Goal: Find specific page/section: Find specific page/section

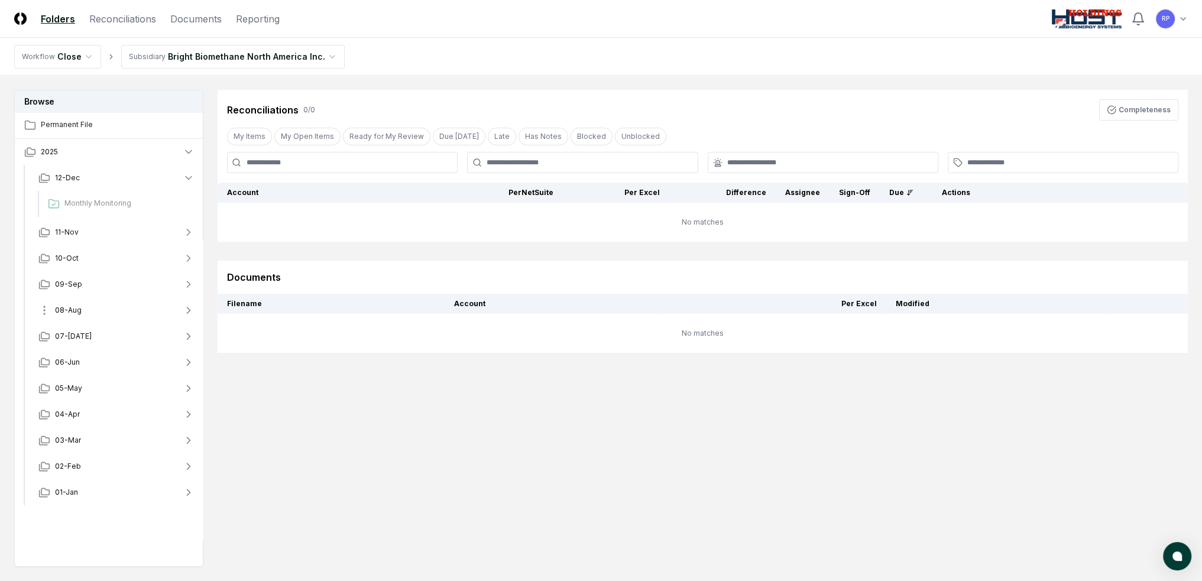
click at [79, 310] on span "08-Aug" at bounding box center [68, 310] width 27 height 11
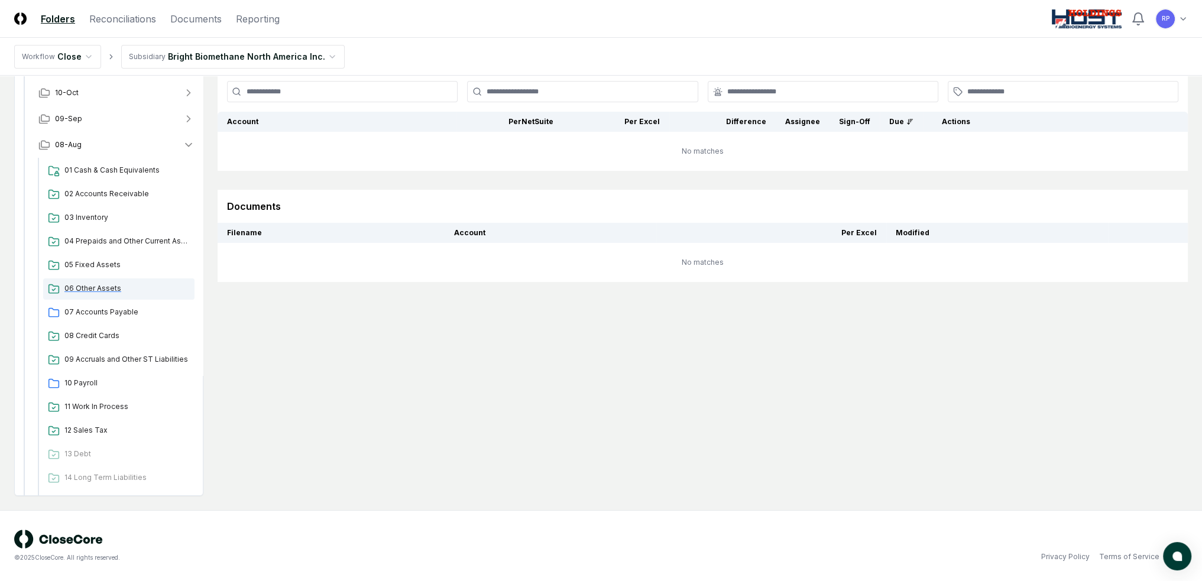
scroll to position [99, 0]
click at [84, 142] on button "08-Aug" at bounding box center [116, 140] width 175 height 26
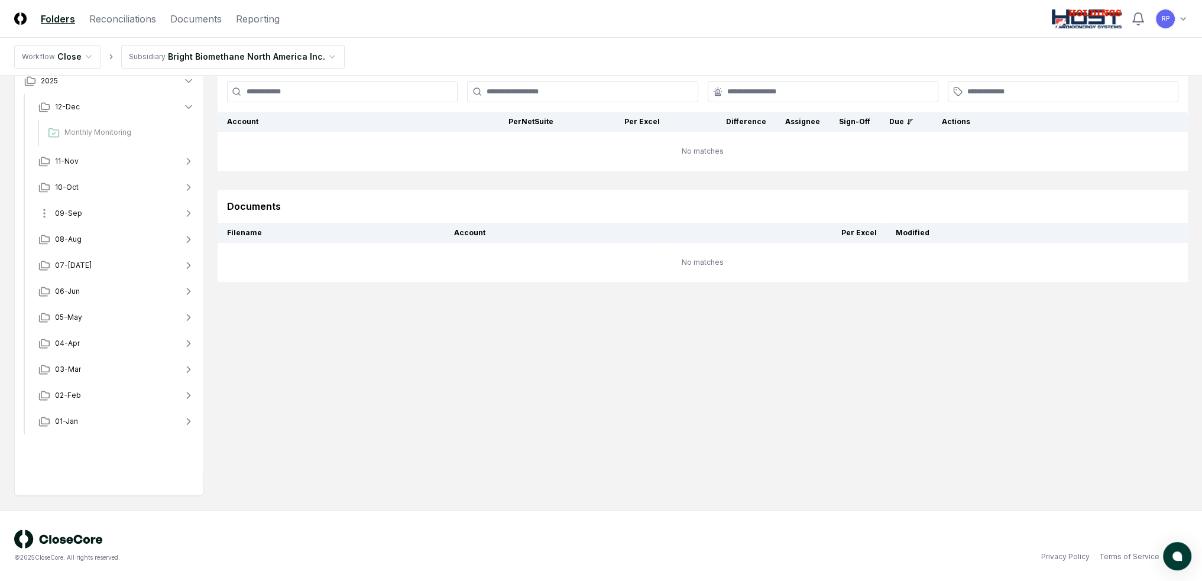
click at [125, 208] on button "09-Sep" at bounding box center [116, 213] width 175 height 26
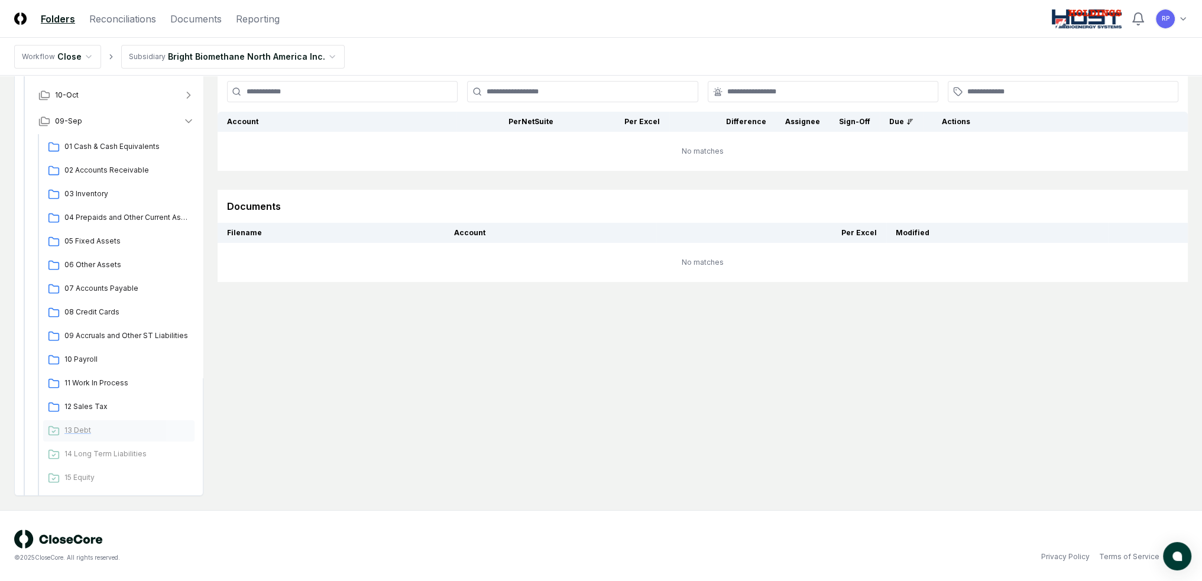
scroll to position [118, 0]
click at [89, 320] on div "09 Accruals and Other ST Liabilities" at bounding box center [118, 310] width 151 height 21
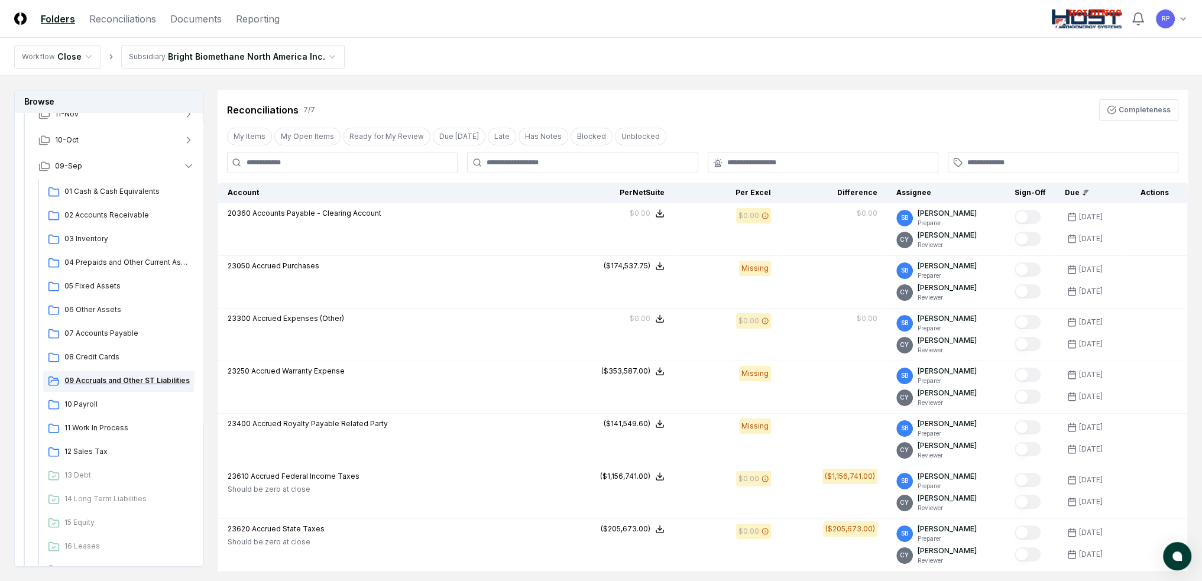
click at [89, 391] on div "09 Accruals and Other ST Liabilities" at bounding box center [118, 381] width 151 height 21
click at [88, 403] on span "10 Payroll" at bounding box center [126, 404] width 125 height 11
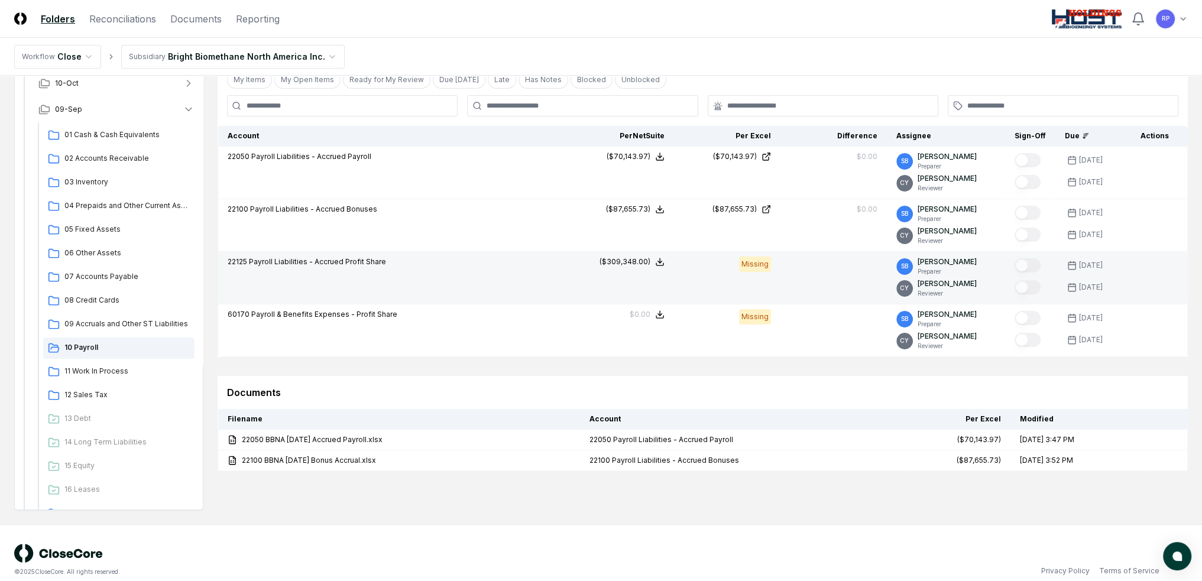
scroll to position [71, 0]
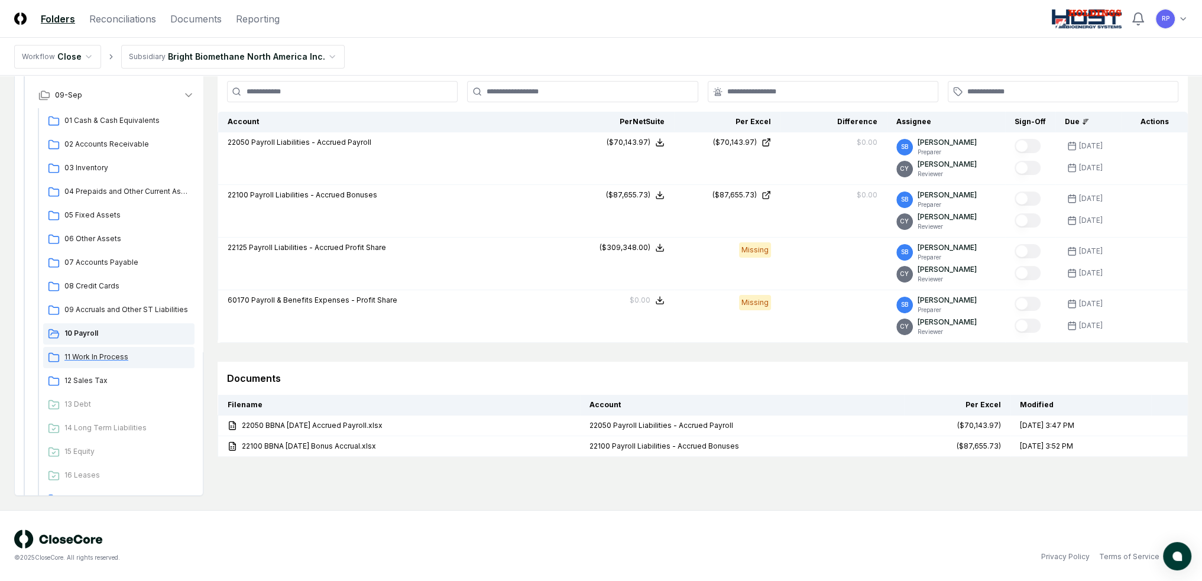
click at [134, 356] on span "11 Work In Process" at bounding box center [126, 357] width 125 height 11
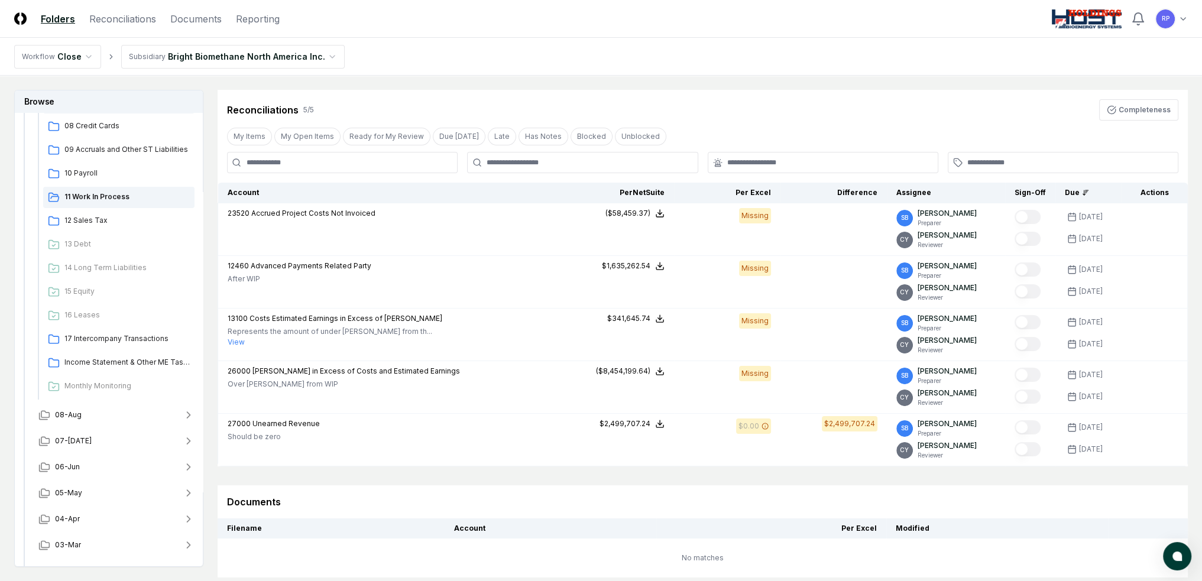
scroll to position [355, 0]
click at [134, 335] on span "17 Intercompany Transactions" at bounding box center [126, 333] width 125 height 11
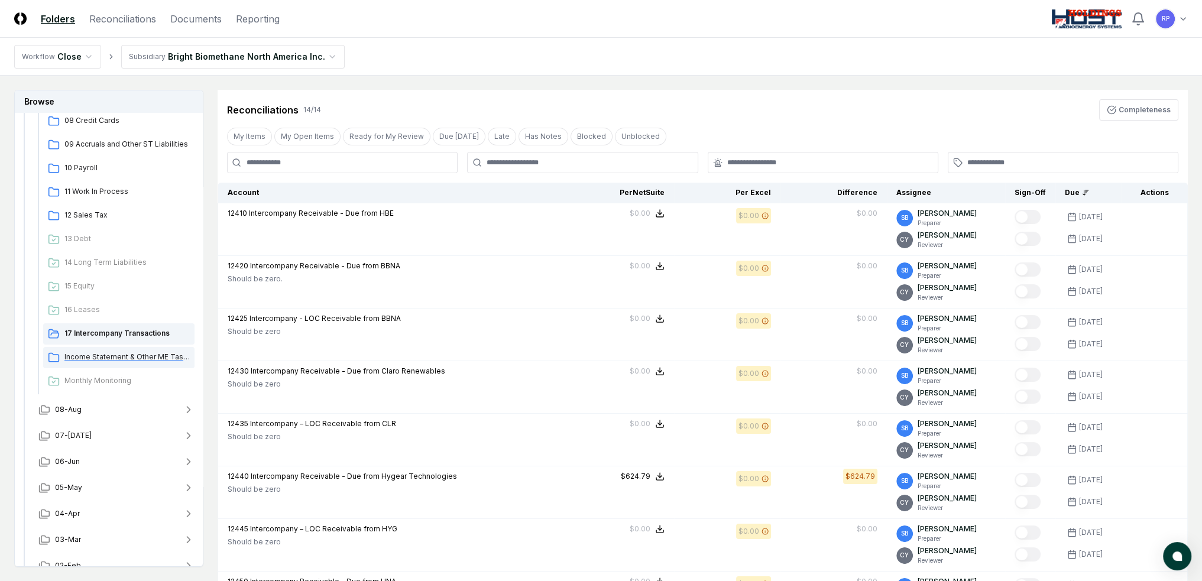
click at [141, 361] on span "Income Statement & Other ME Tasks" at bounding box center [126, 357] width 125 height 11
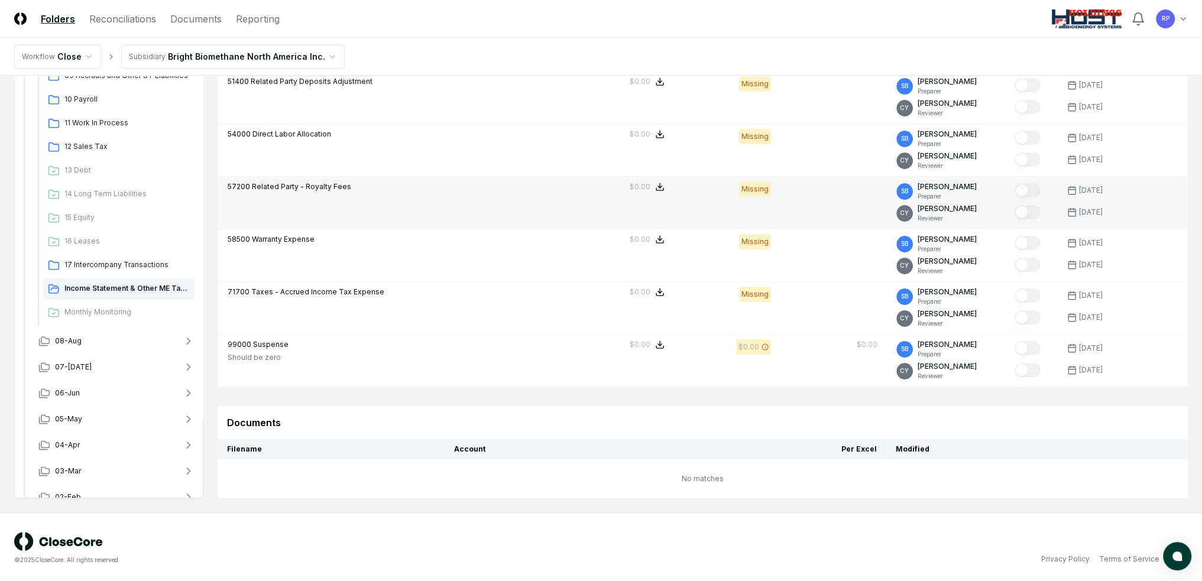
scroll to position [186, 0]
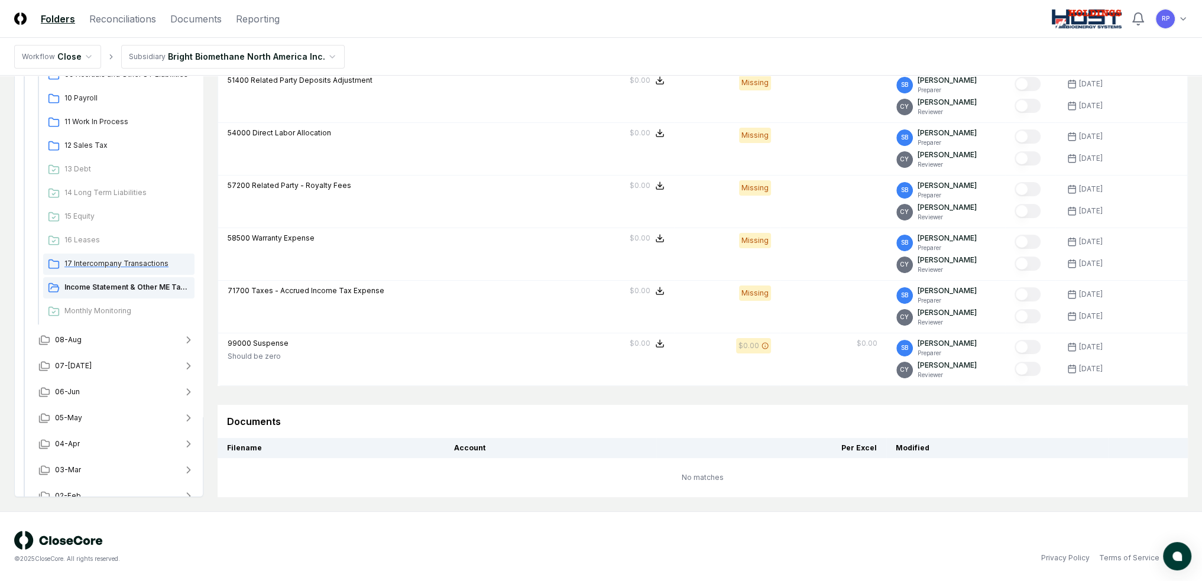
click at [102, 255] on div "17 Intercompany Transactions" at bounding box center [118, 264] width 151 height 21
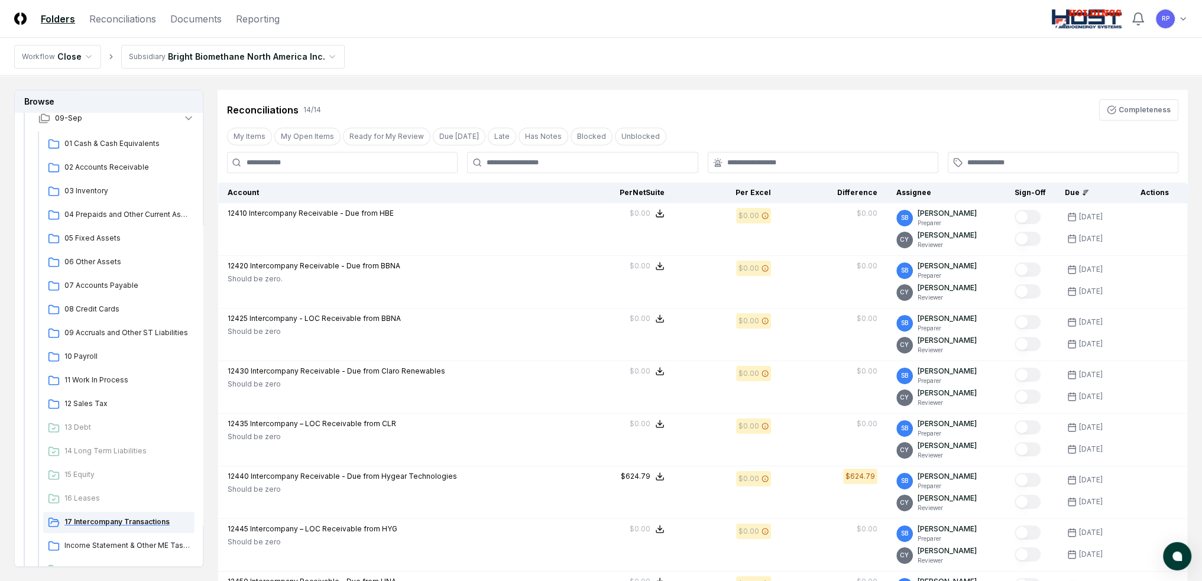
scroll to position [118, 0]
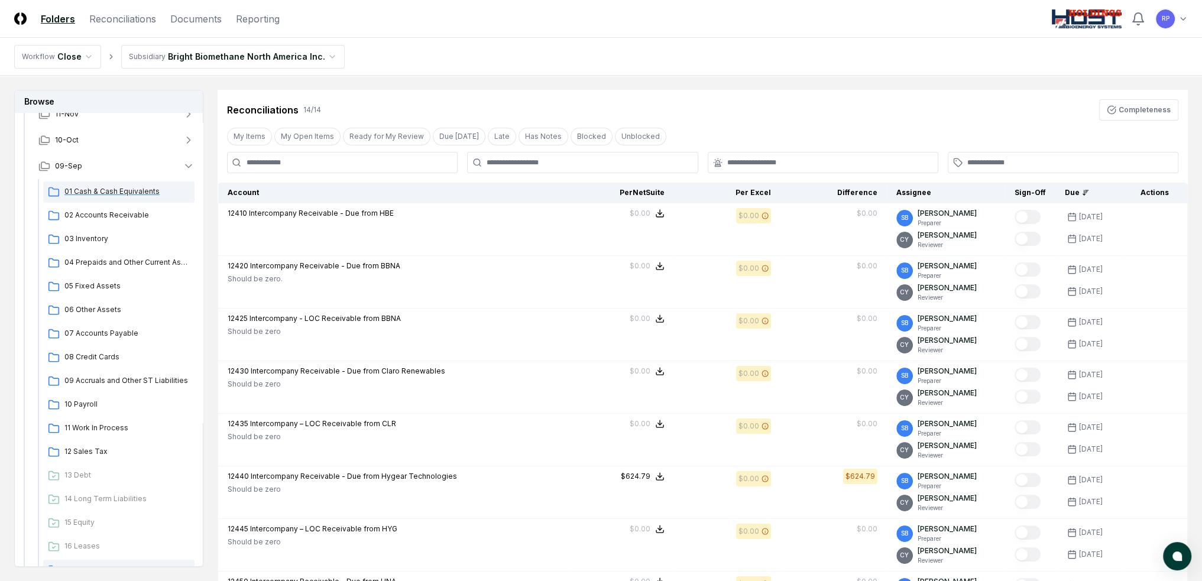
click at [106, 189] on span "01 Cash & Cash Equivalents" at bounding box center [126, 191] width 125 height 11
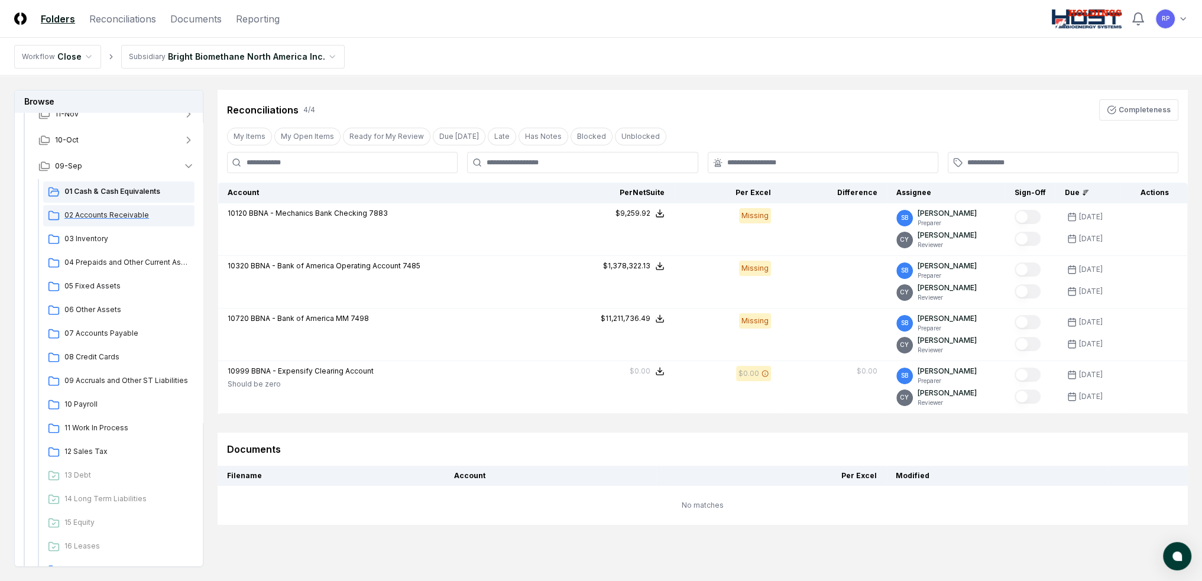
click at [110, 216] on span "02 Accounts Receivable" at bounding box center [126, 215] width 125 height 11
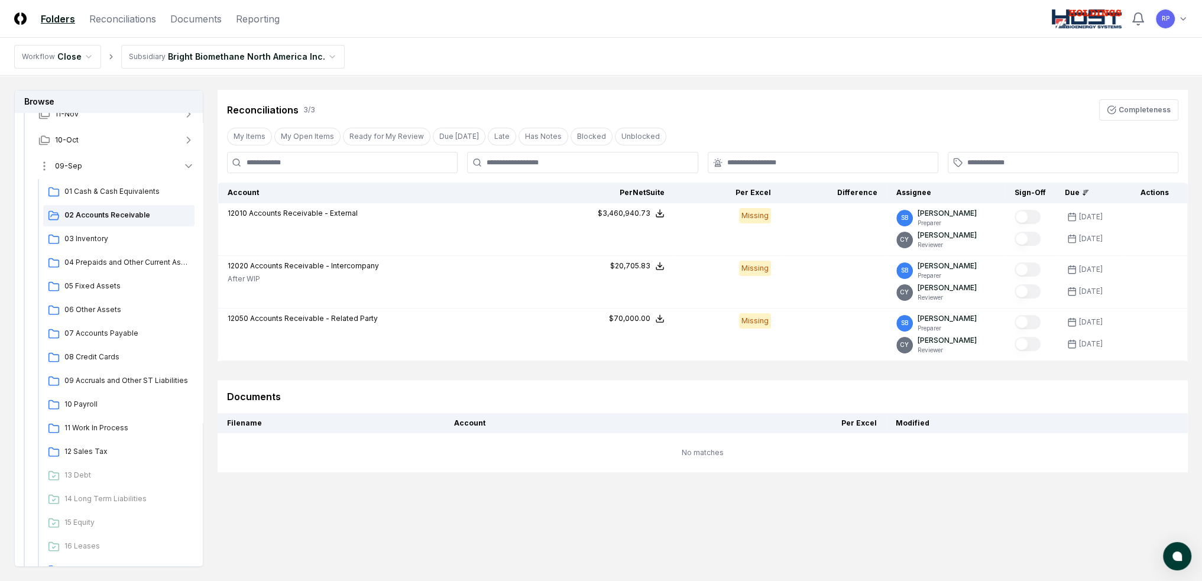
click at [85, 165] on button "09-Sep" at bounding box center [116, 166] width 175 height 26
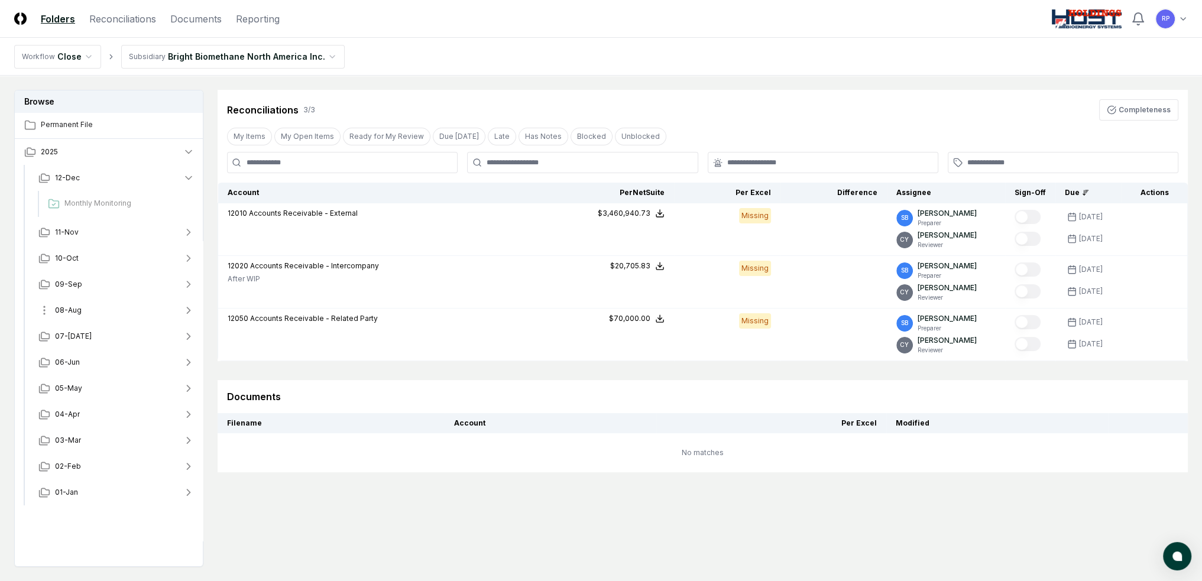
click at [98, 301] on button "08-Aug" at bounding box center [116, 310] width 175 height 26
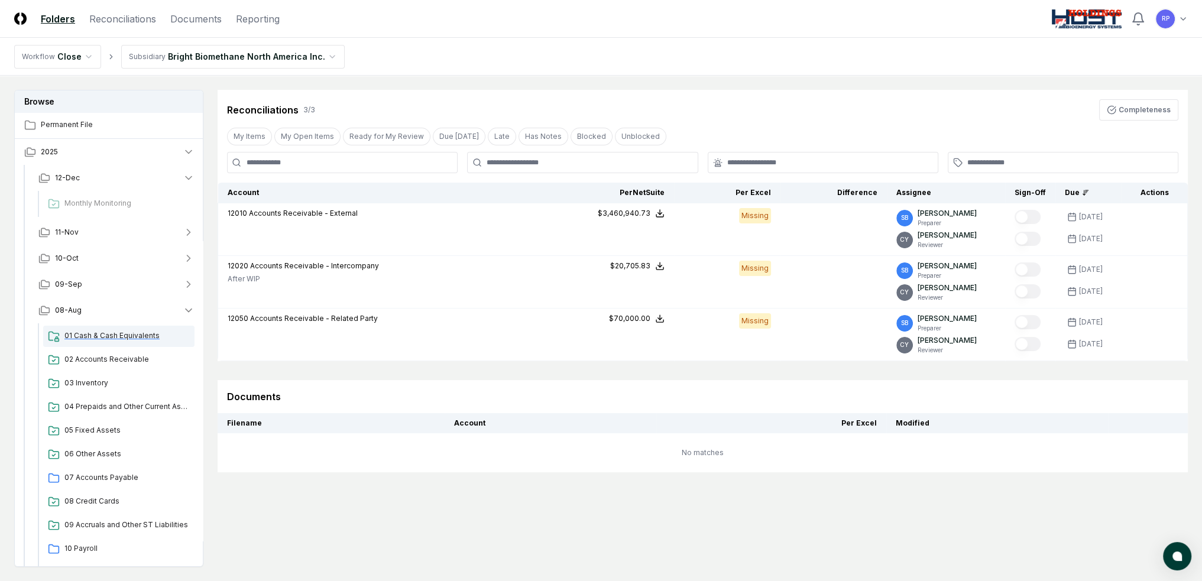
click at [98, 341] on div "01 Cash & Cash Equivalents" at bounding box center [118, 336] width 151 height 21
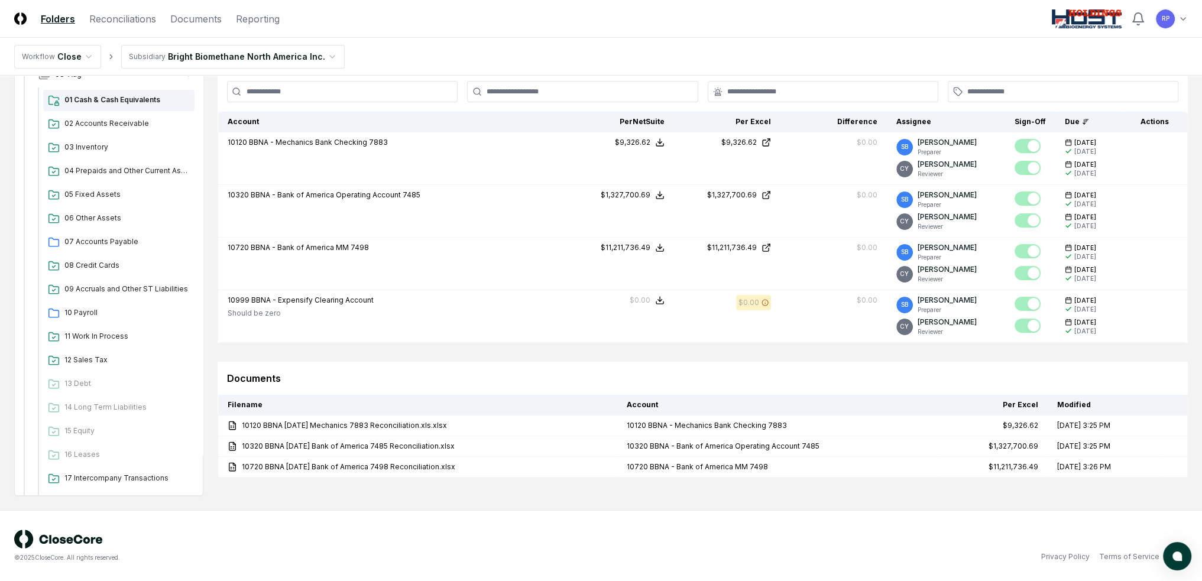
scroll to position [158, 0]
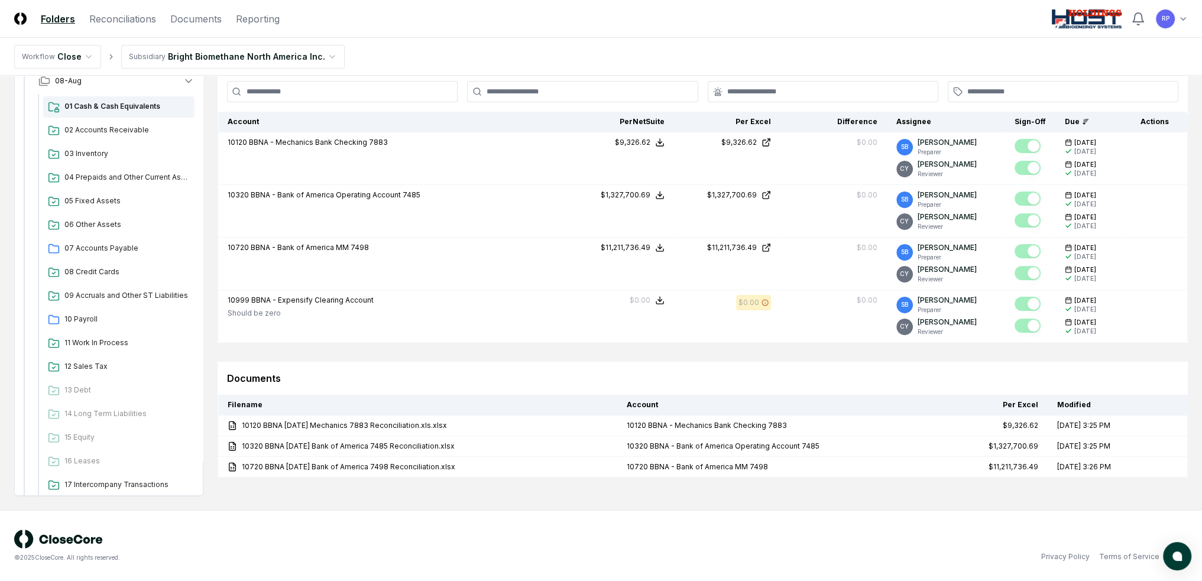
click at [321, 50] on html "CloseCore Folders Reconciliations Documents Reporting Toggle navigation menu RP…" at bounding box center [601, 255] width 1202 height 652
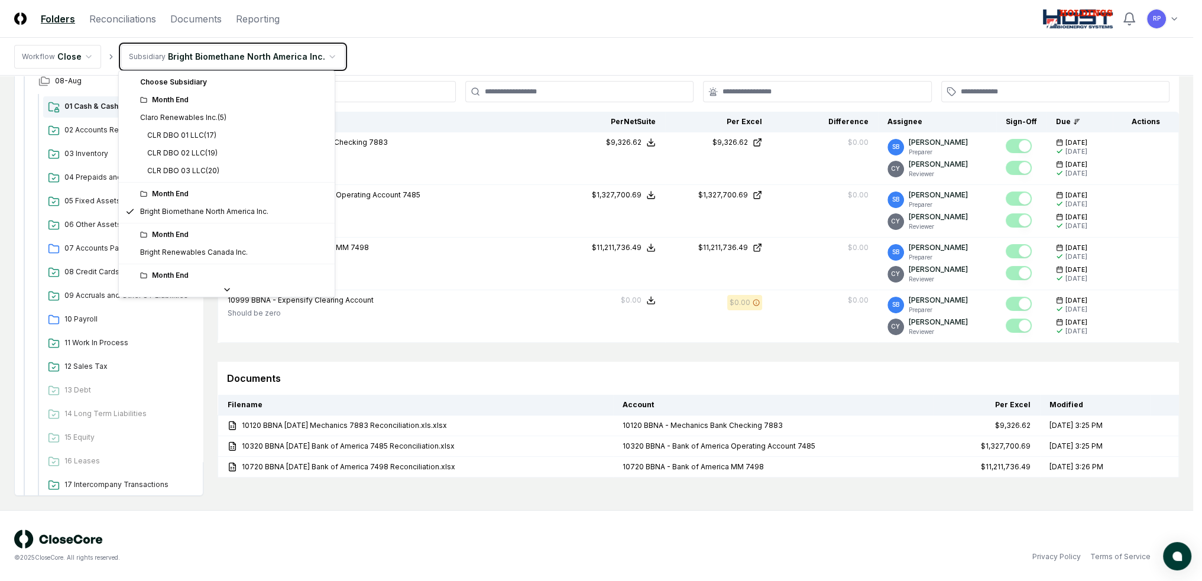
click at [397, 51] on html "CloseCore Folders Reconciliations Documents Reporting Toggle navigation menu RP…" at bounding box center [601, 255] width 1202 height 652
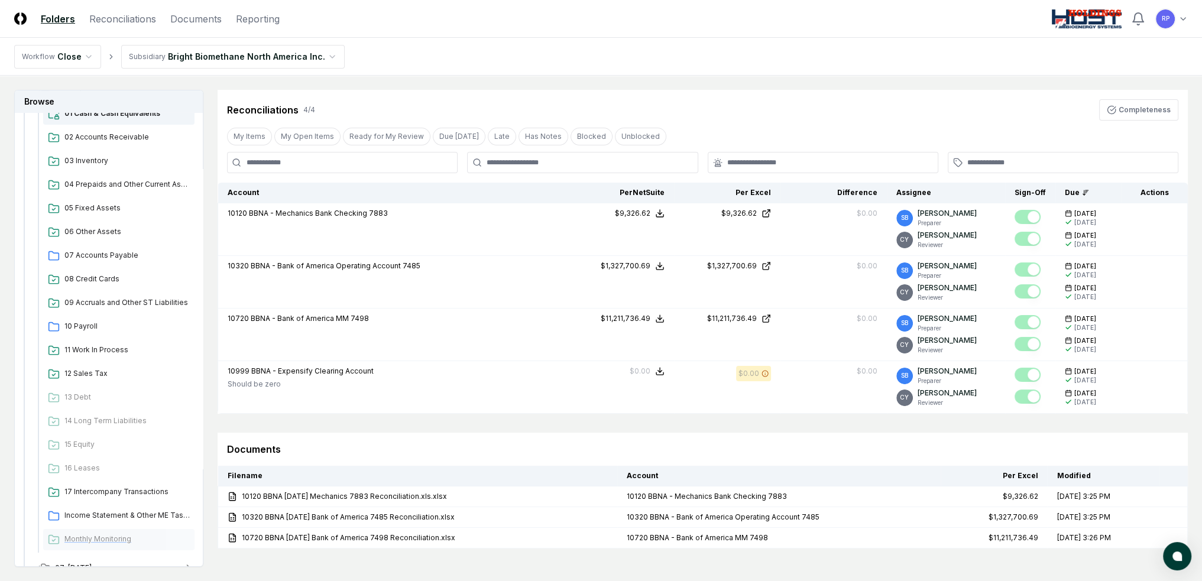
scroll to position [218, 0]
click at [176, 15] on link "Documents" at bounding box center [195, 19] width 51 height 14
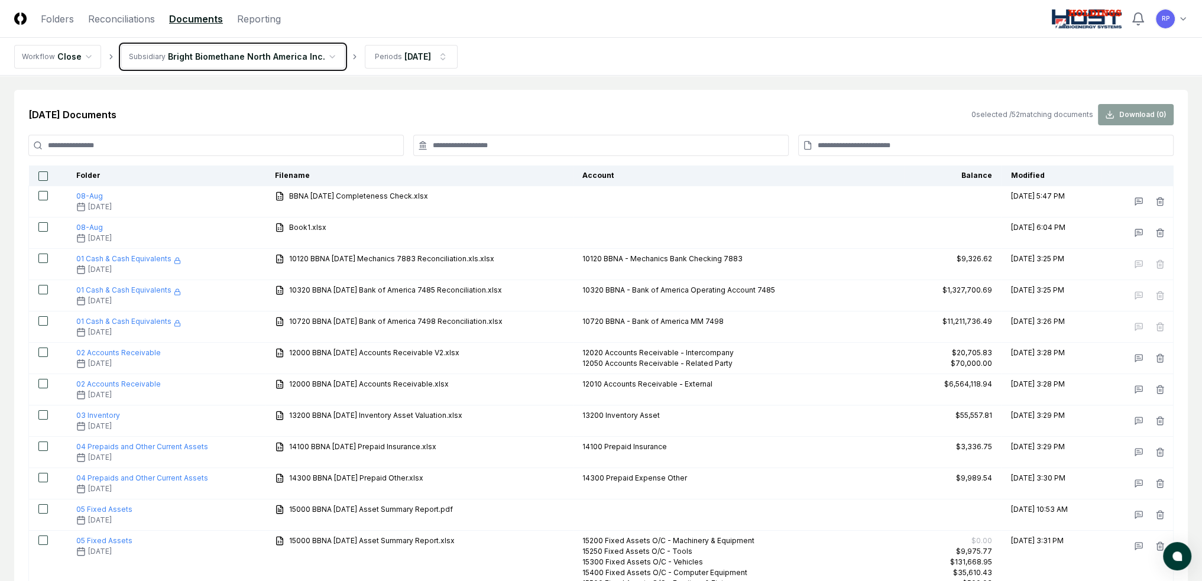
click at [154, 23] on link "Reconciliations" at bounding box center [121, 19] width 67 height 14
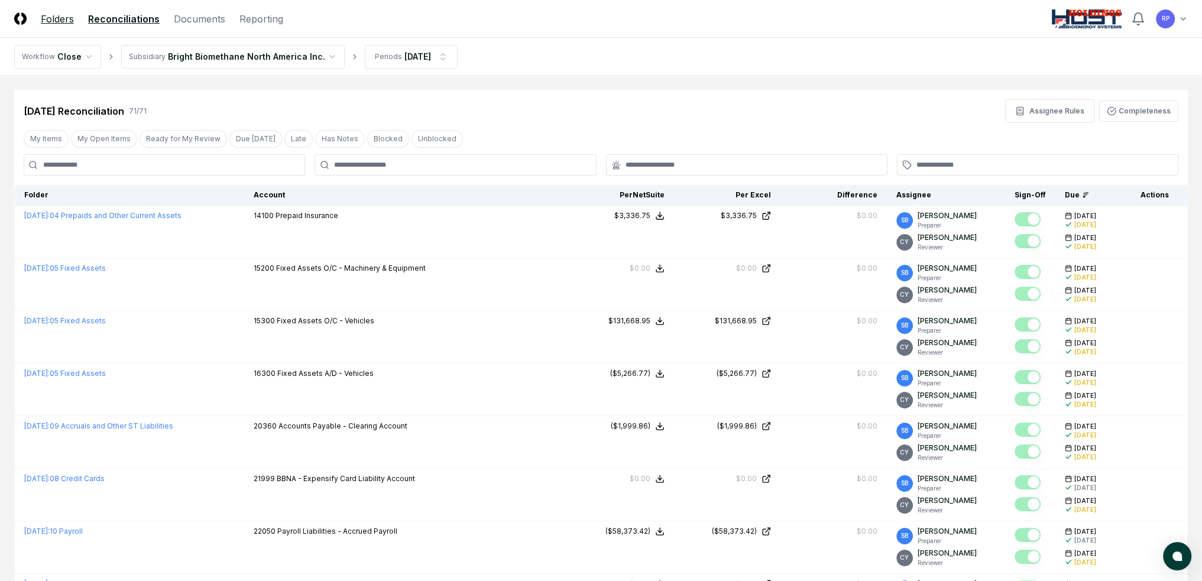
click at [54, 24] on link "Folders" at bounding box center [57, 19] width 33 height 14
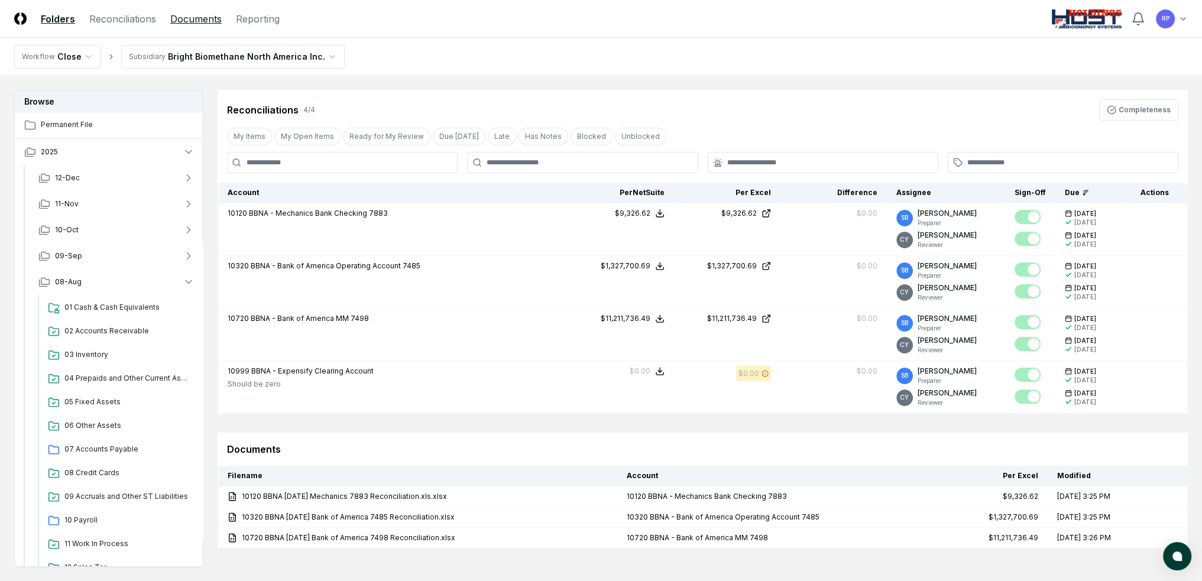
click at [175, 18] on link "Documents" at bounding box center [195, 19] width 51 height 14
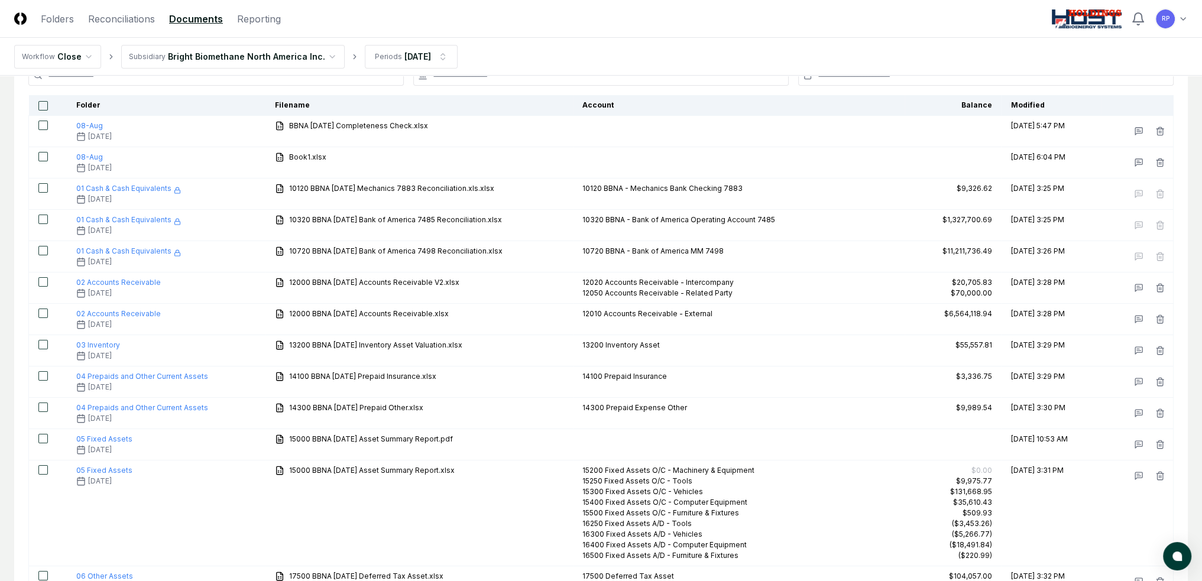
scroll to position [59, 0]
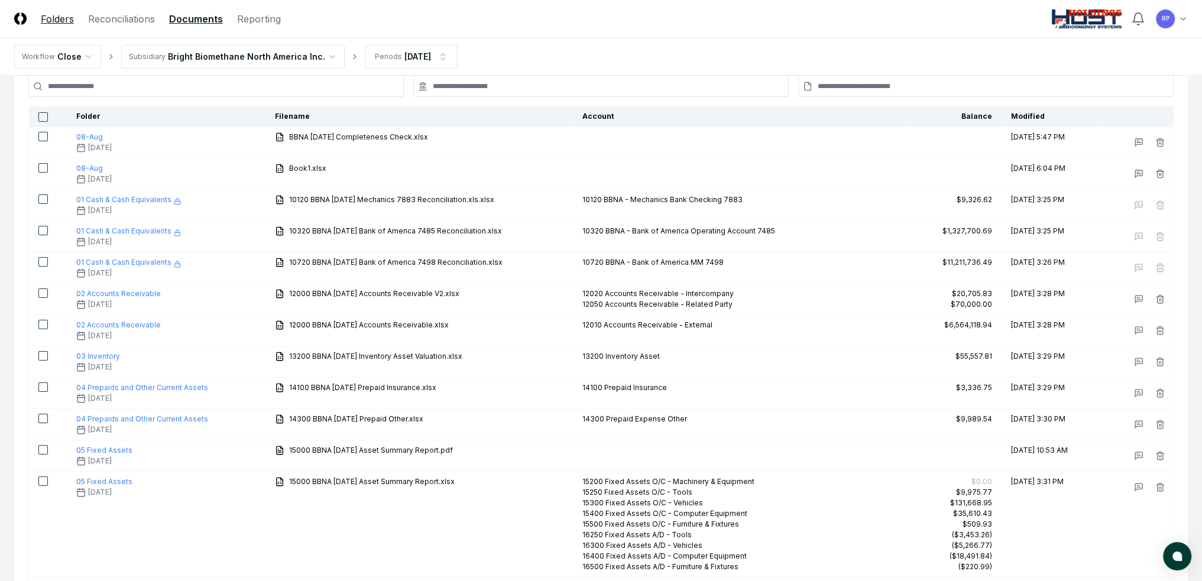
click at [66, 20] on link "Folders" at bounding box center [57, 19] width 33 height 14
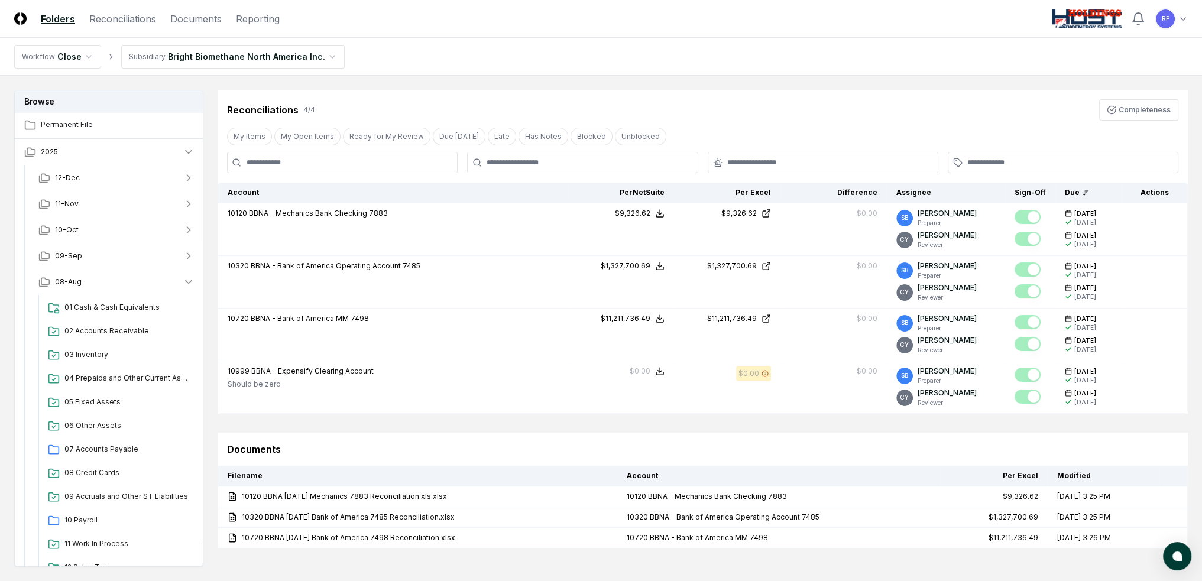
click at [54, 53] on html "CloseCore Folders Reconciliations Documents Reporting Toggle navigation menu RP…" at bounding box center [601, 326] width 1202 height 652
click at [392, 42] on html "CloseCore Folders Reconciliations Documents Reporting Toggle navigation menu RP…" at bounding box center [601, 326] width 1202 height 652
click at [193, 21] on link "Documents" at bounding box center [195, 19] width 51 height 14
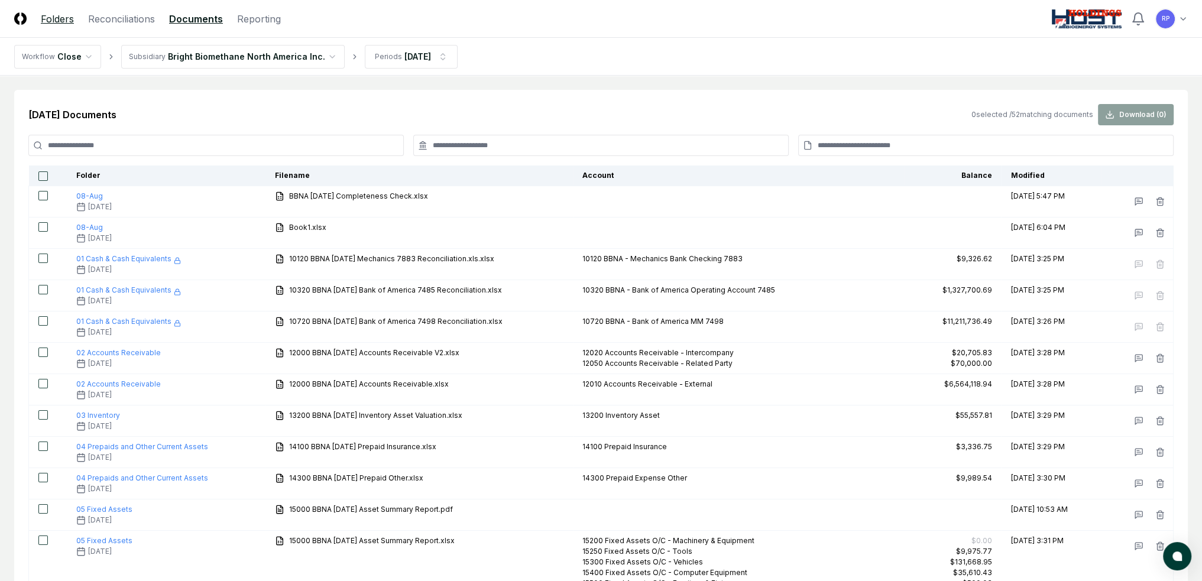
click at [57, 14] on link "Folders" at bounding box center [57, 19] width 33 height 14
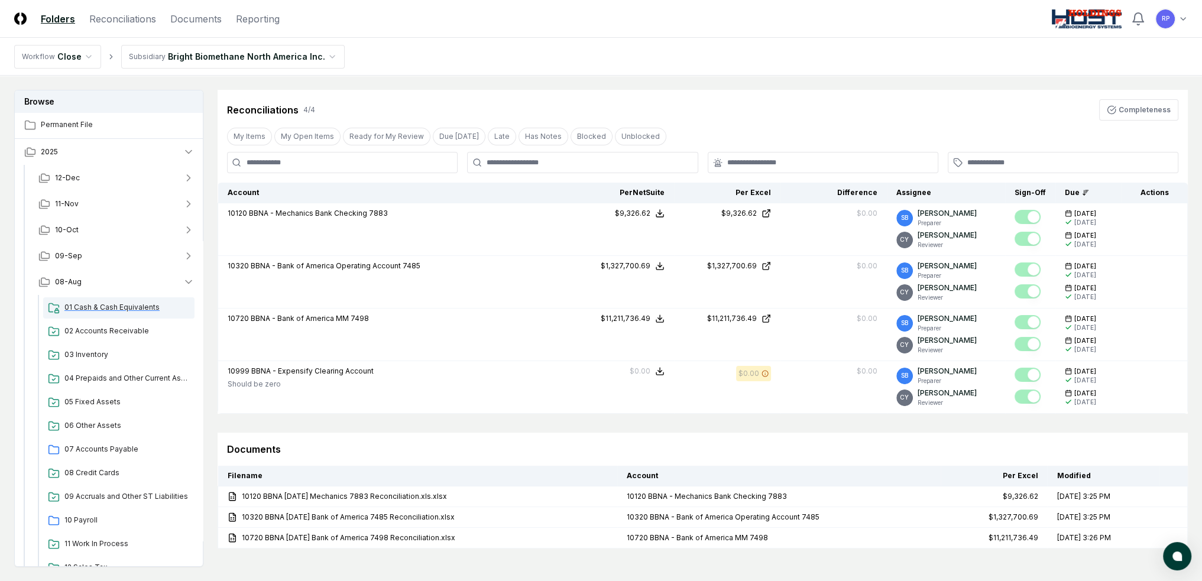
click at [86, 299] on div "01 Cash & Cash Equivalents" at bounding box center [118, 307] width 151 height 21
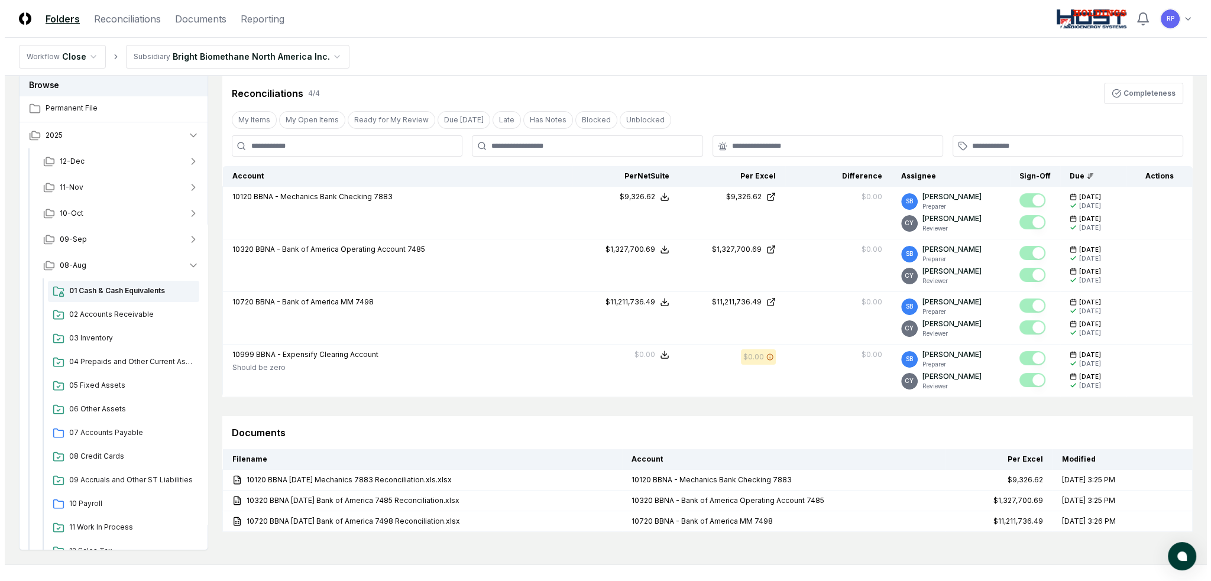
scroll to position [12, 0]
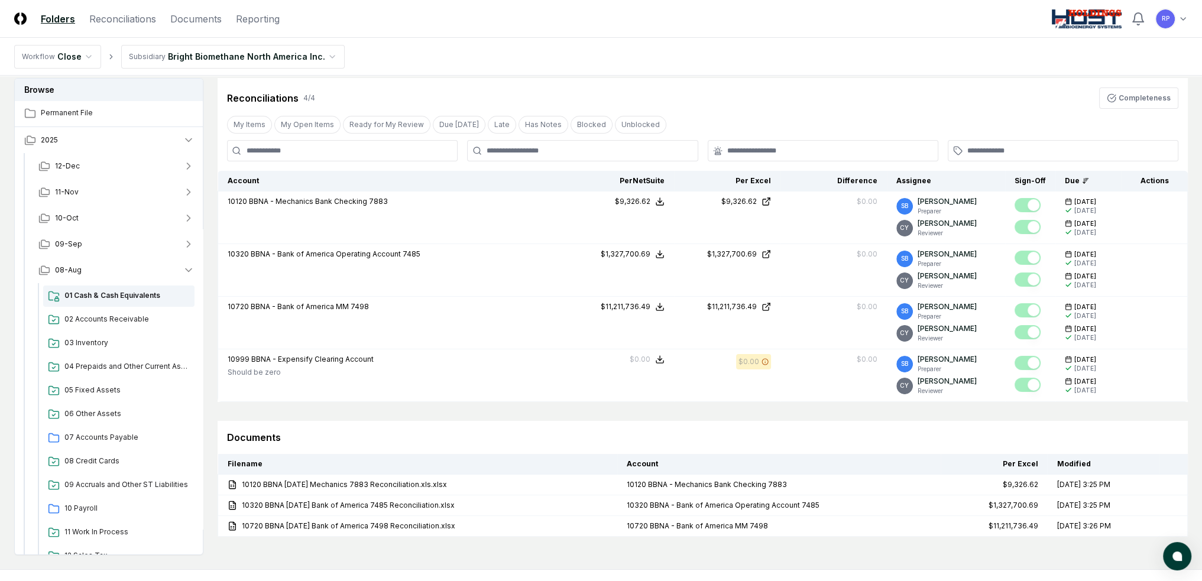
click at [244, 54] on html "CloseCore Folders Reconciliations Documents Reporting Toggle navigation menu RP…" at bounding box center [601, 314] width 1202 height 652
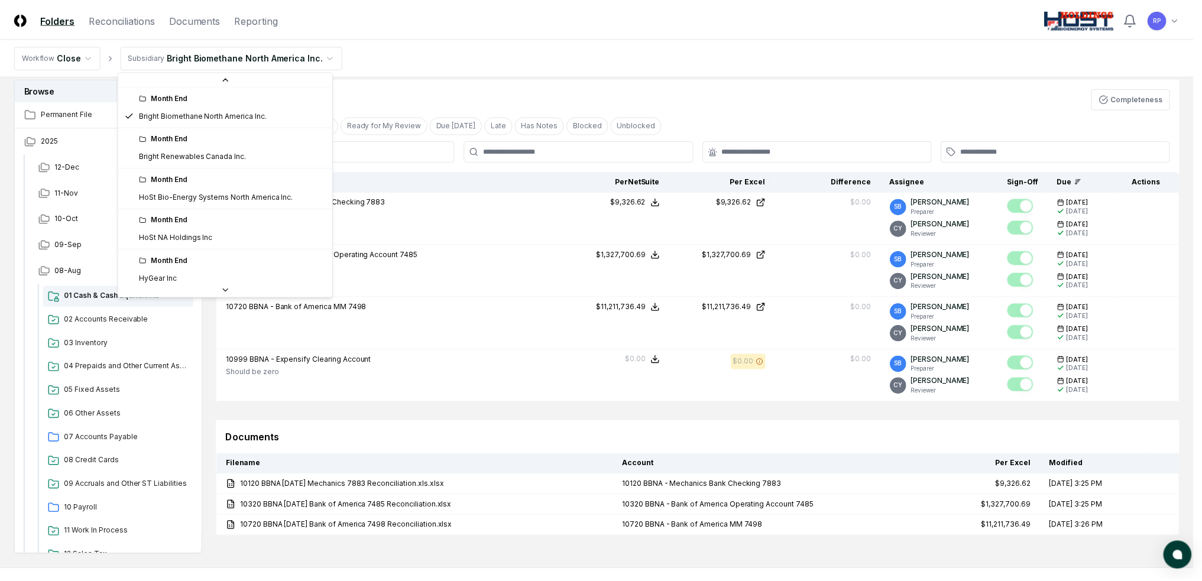
scroll to position [103, 0]
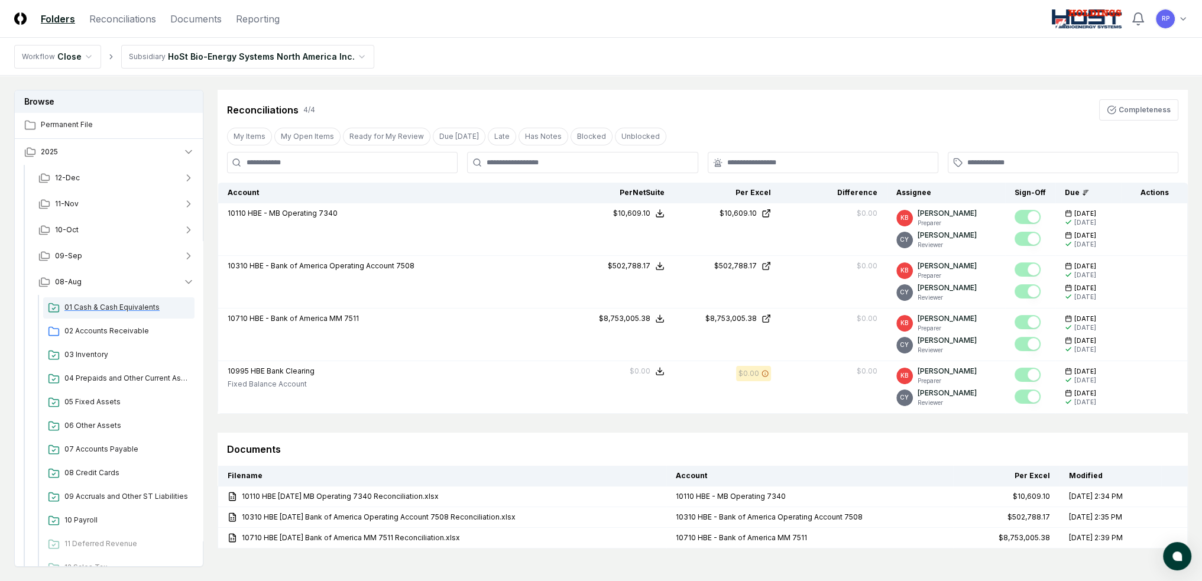
click at [124, 309] on span "01 Cash & Cash Equivalents" at bounding box center [126, 307] width 125 height 11
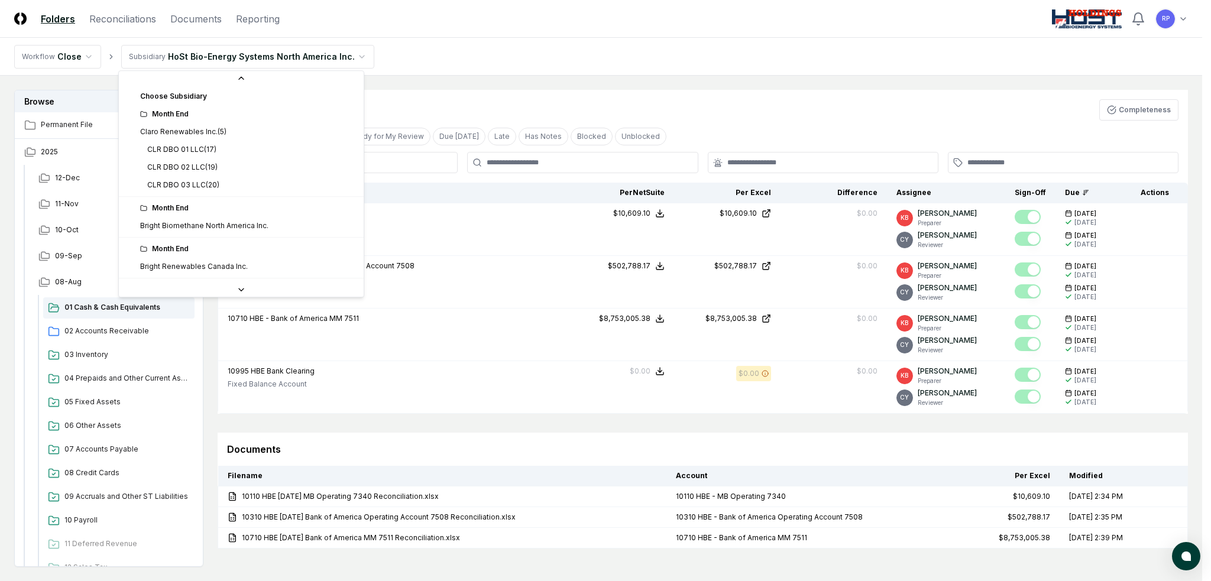
click at [319, 53] on html "CloseCore Folders Reconciliations Documents Reporting Toggle navigation menu RP…" at bounding box center [605, 326] width 1211 height 652
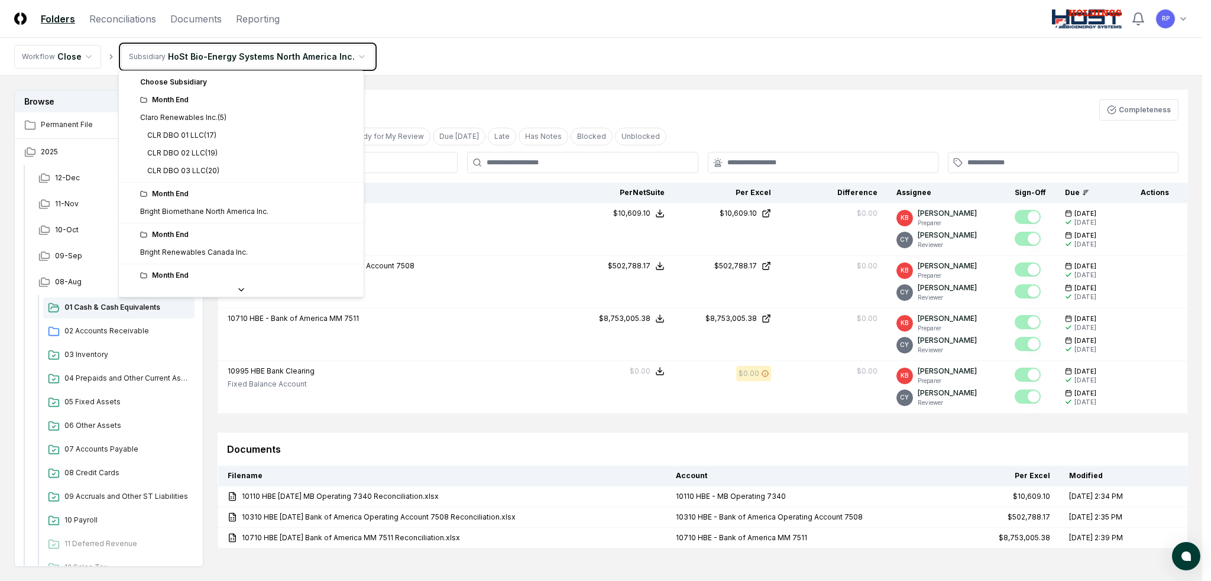
click at [511, 25] on html "CloseCore Folders Reconciliations Documents Reporting Toggle navigation menu RP…" at bounding box center [605, 326] width 1211 height 652
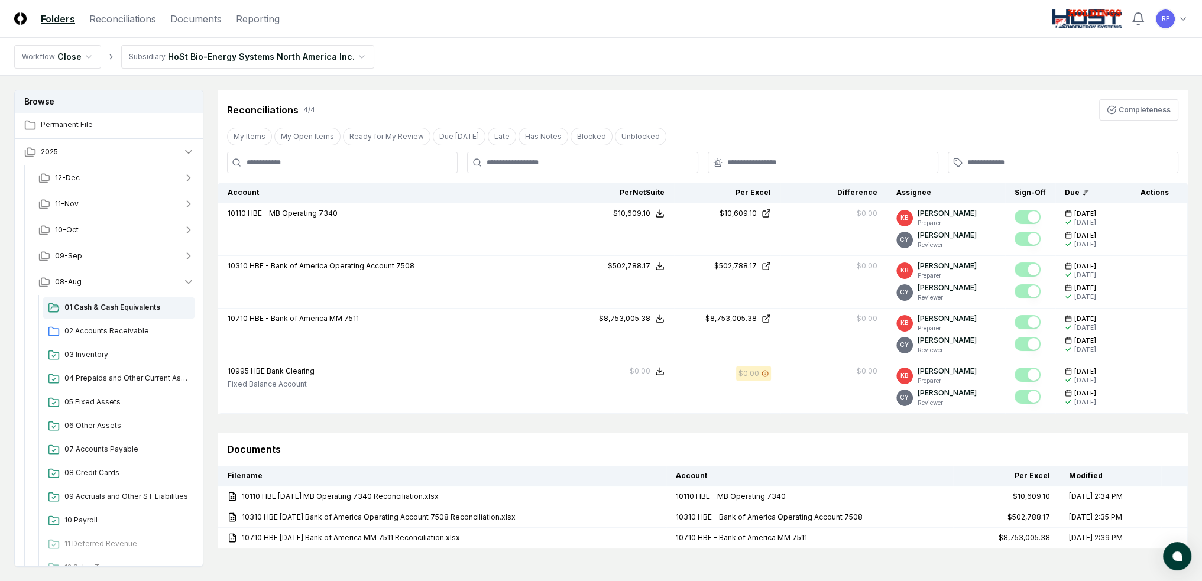
click at [1092, 19] on img at bounding box center [1087, 18] width 70 height 19
click at [1185, 22] on html "CloseCore Folders Reconciliations Documents Reporting Toggle navigation menu RP…" at bounding box center [601, 326] width 1202 height 652
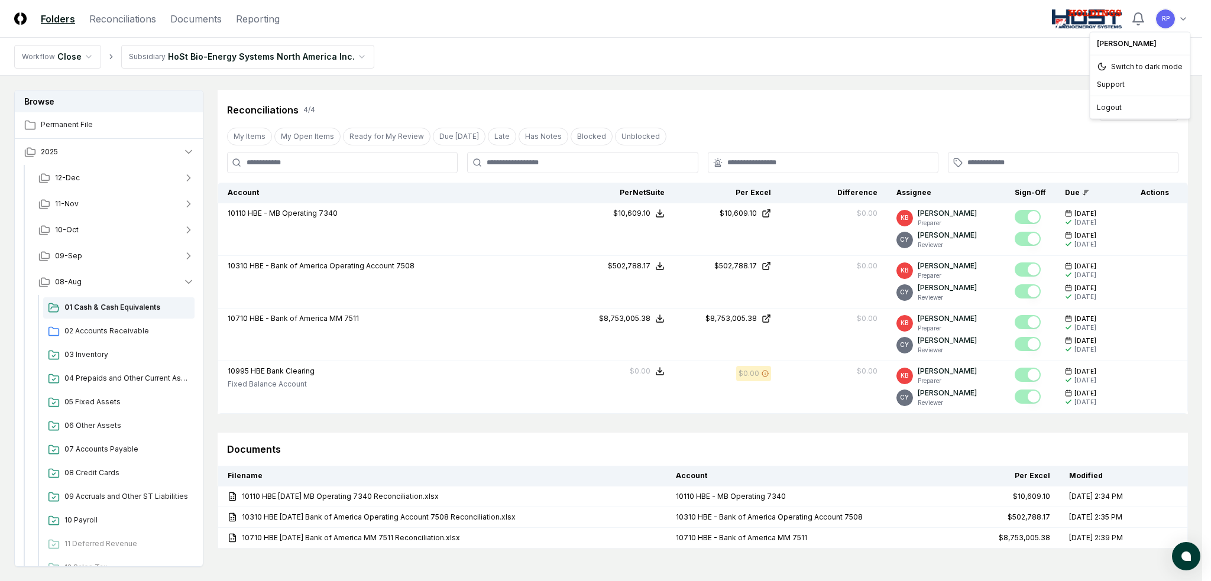
click at [1046, 25] on html "CloseCore Folders Reconciliations Documents Reporting Toggle navigation menu RP…" at bounding box center [605, 326] width 1211 height 652
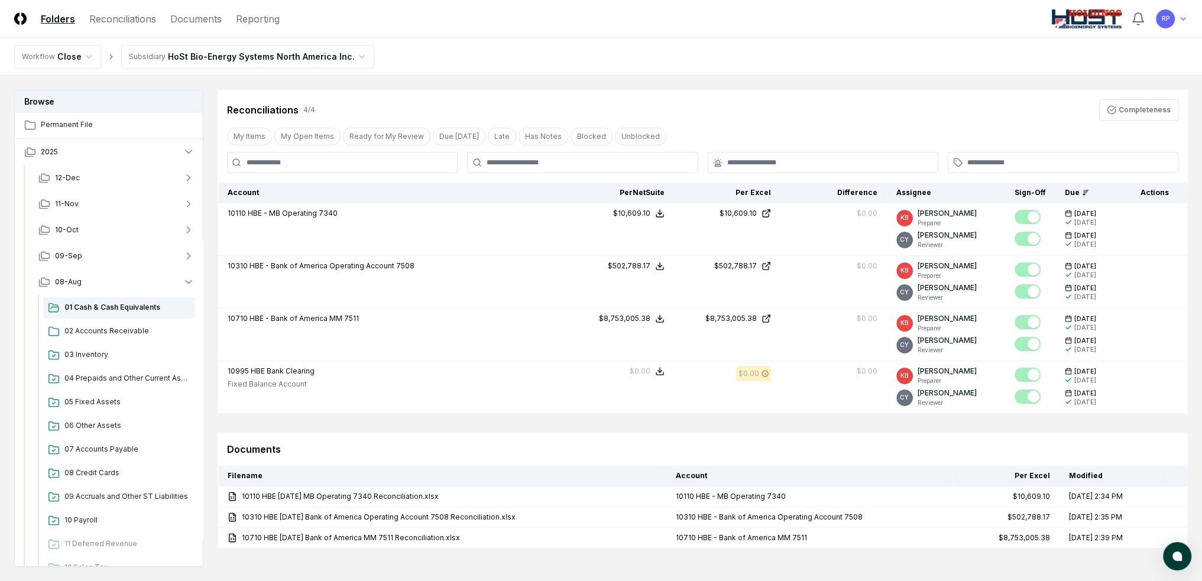
click at [1095, 17] on img at bounding box center [1087, 18] width 70 height 19
click at [299, 56] on html "CloseCore Folders Reconciliations Documents Reporting Toggle navigation menu RP…" at bounding box center [601, 326] width 1202 height 652
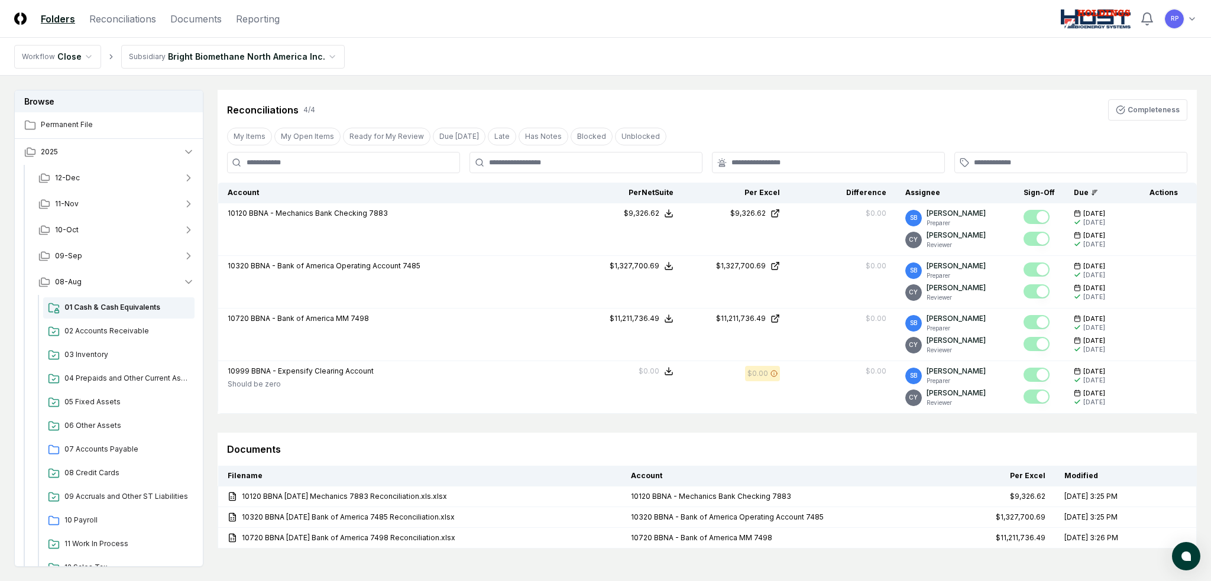
click at [90, 54] on html "CloseCore Folders Reconciliations Documents Reporting Toggle navigation menu RP…" at bounding box center [605, 326] width 1211 height 652
click at [90, 37] on html "CloseCore Folders Reconciliations Documents Reporting Toggle navigation menu RP…" at bounding box center [601, 326] width 1202 height 652
click at [105, 287] on button "08-Aug" at bounding box center [116, 282] width 175 height 26
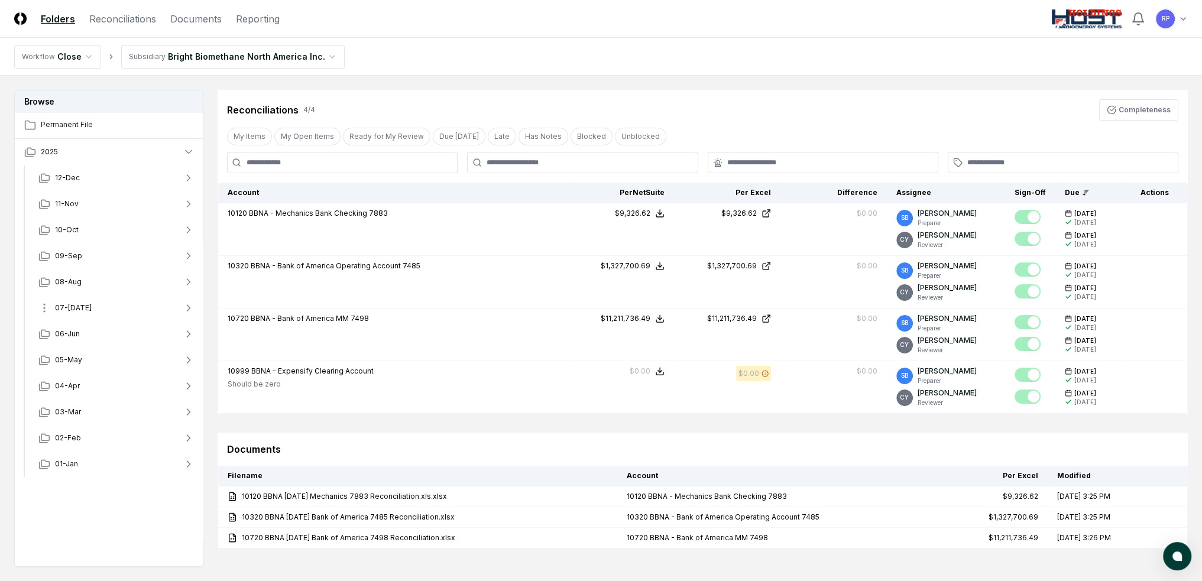
click at [78, 307] on button "07-[DATE]" at bounding box center [116, 308] width 175 height 26
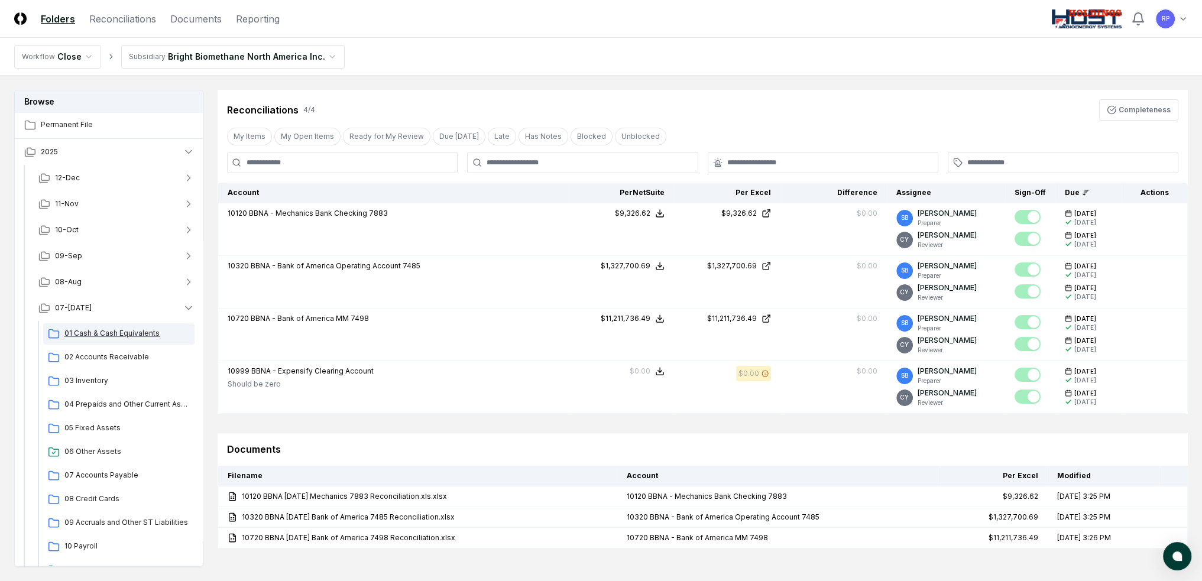
click at [129, 333] on span "01 Cash & Cash Equivalents" at bounding box center [126, 333] width 125 height 11
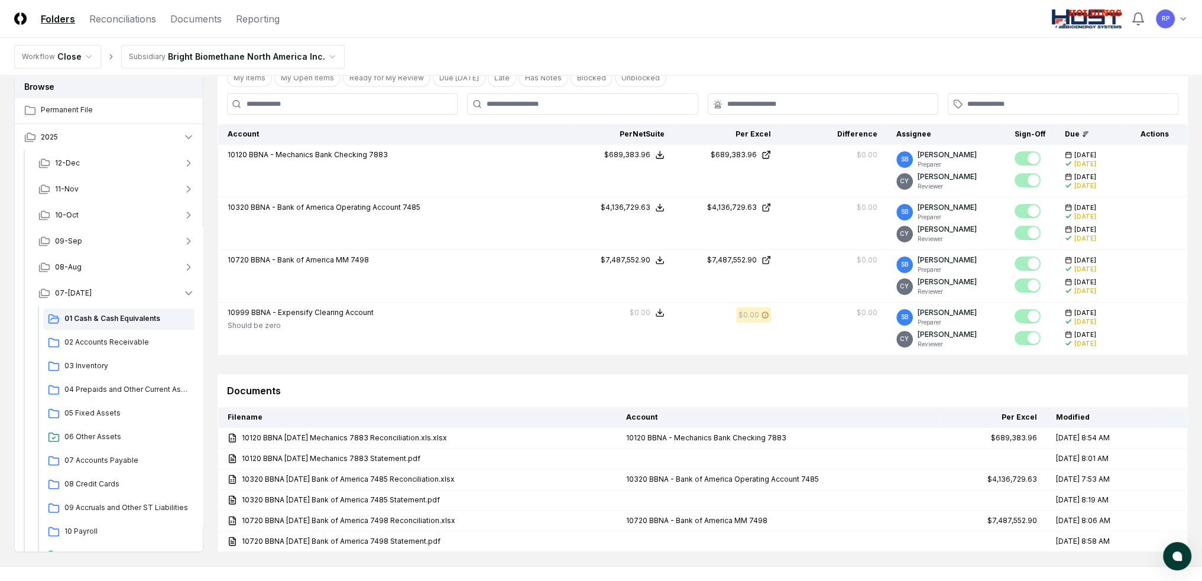
scroll to position [54, 0]
